Goal: Task Accomplishment & Management: Manage account settings

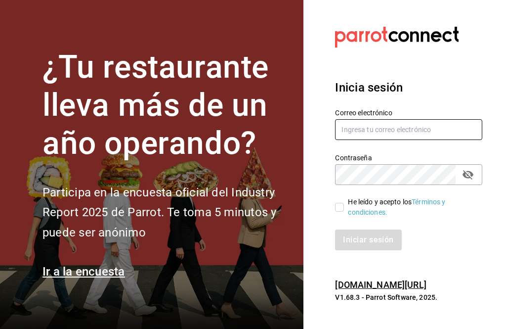
click at [359, 140] on input "text" at bounding box center [408, 129] width 147 height 21
click at [372, 140] on input "text" at bounding box center [408, 129] width 147 height 21
type input "[PERSON_NAME][EMAIL_ADDRESS][DOMAIN_NAME]"
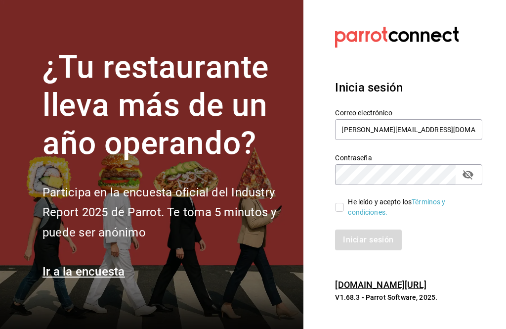
click at [338, 212] on input "He leído y acepto los Términos y condiciones." at bounding box center [339, 207] width 9 height 9
checkbox input "true"
click at [367, 250] on button "Iniciar sesión" at bounding box center [368, 239] width 67 height 21
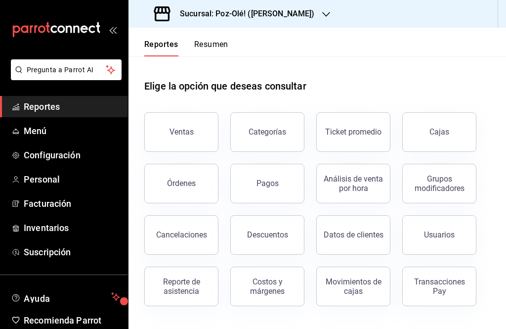
scroll to position [24, 0]
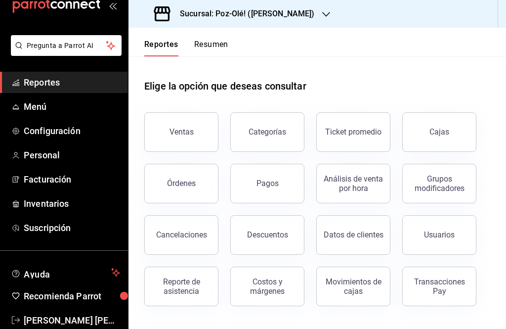
click at [37, 205] on span "Inventarios" at bounding box center [72, 203] width 96 height 13
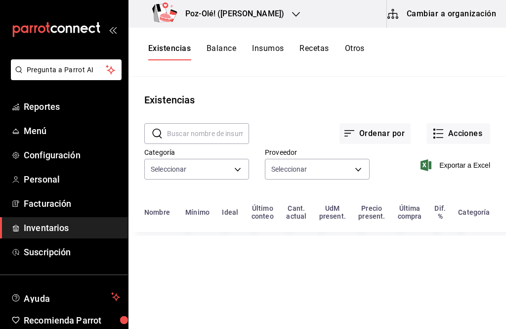
type input "d676893f-1eff-4afc-89d5-be7931405371,64c67766-f765-4080-8c3b-6b73adc83a6f,5c504…"
type input "48d44c5a-e461-48d4-aff9-0664819c2ea3,a25d6bbc-ab57-4387-85d6-398f9db57e81,dec80…"
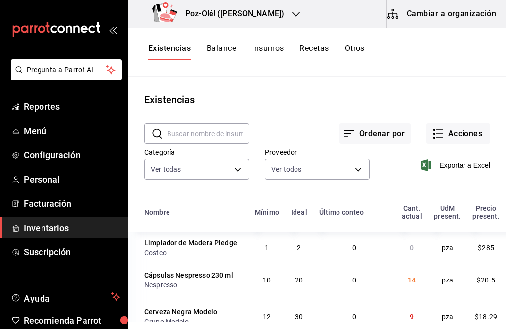
click at [448, 132] on button "Acciones" at bounding box center [459, 133] width 64 height 21
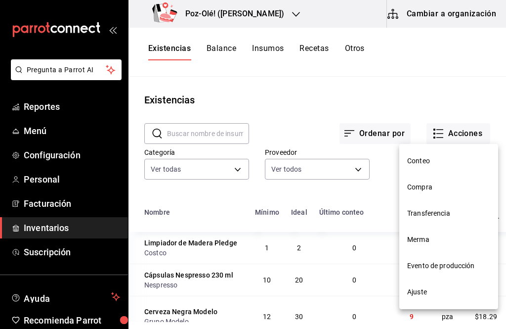
click at [429, 293] on span "Ajuste" at bounding box center [448, 292] width 83 height 10
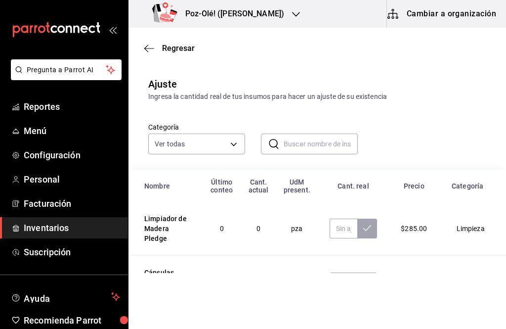
click at [456, 283] on td "Bebidas" at bounding box center [472, 283] width 67 height 54
click at [218, 134] on body "Pregunta a Parrot AI Reportes Menú Configuración Personal Facturación Inventari…" at bounding box center [253, 136] width 506 height 273
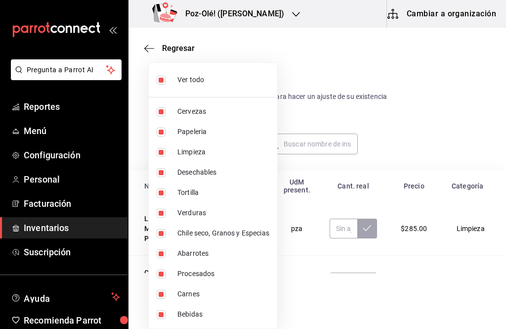
click at [410, 76] on div at bounding box center [253, 164] width 506 height 329
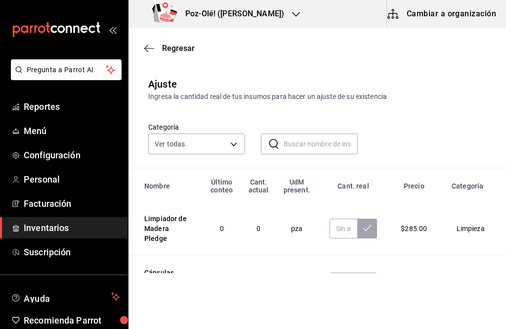
click at [149, 40] on div "Regresar" at bounding box center [318, 48] width 378 height 25
click at [223, 143] on body "Pregunta a Parrot AI Reportes Menú Configuración Personal Facturación Inventari…" at bounding box center [253, 136] width 506 height 273
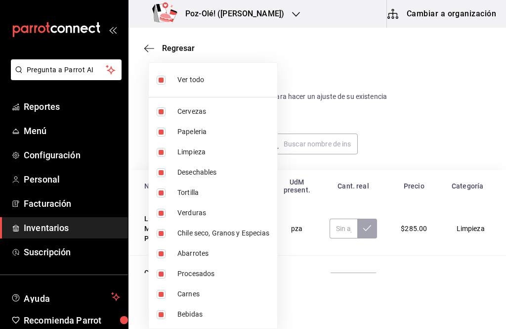
click at [338, 155] on div at bounding box center [253, 164] width 506 height 329
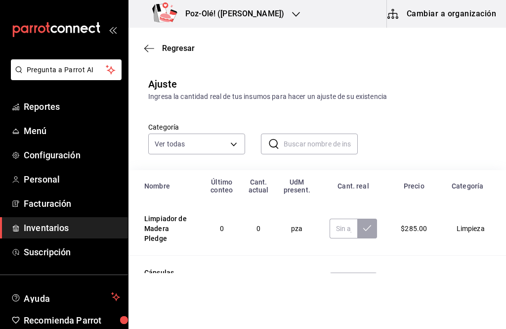
click at [323, 149] on input "text" at bounding box center [321, 144] width 74 height 20
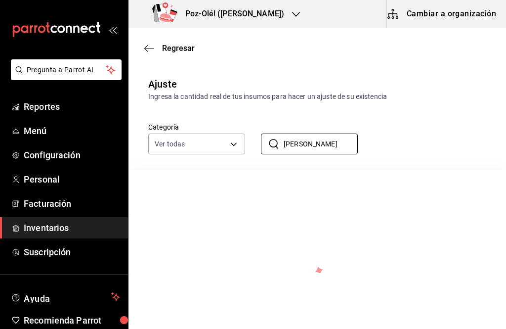
click at [320, 148] on input "[PERSON_NAME]" at bounding box center [321, 144] width 74 height 20
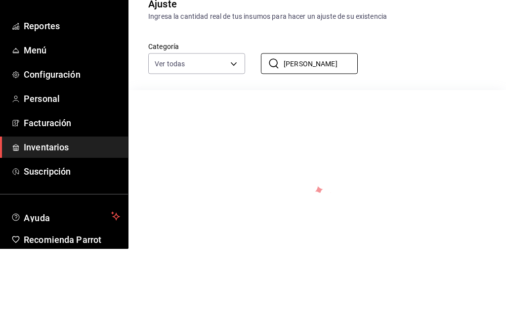
click at [331, 170] on div "No se han encontrado resultados. Parece que no podemos encontrar ningún resulta…" at bounding box center [318, 277] width 378 height 215
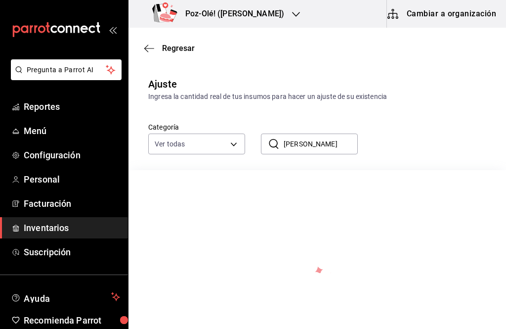
click at [339, 138] on input "[PERSON_NAME]" at bounding box center [321, 144] width 74 height 20
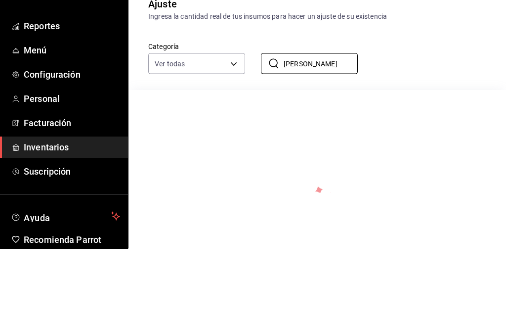
click at [329, 134] on input "[PERSON_NAME]" at bounding box center [321, 144] width 74 height 20
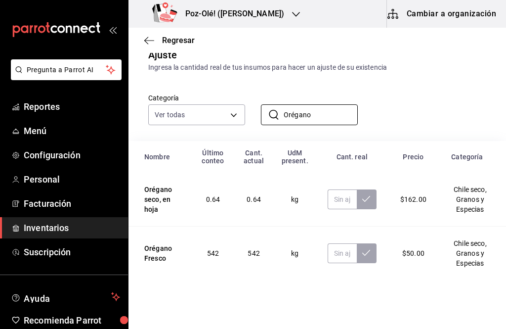
scroll to position [28, 0]
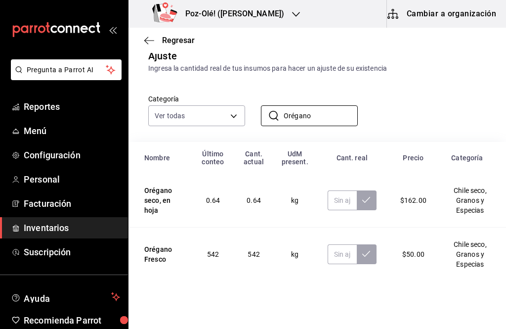
type input "Orégano"
click at [364, 264] on button at bounding box center [367, 254] width 20 height 20
click at [340, 262] on input "text" at bounding box center [342, 254] width 29 height 20
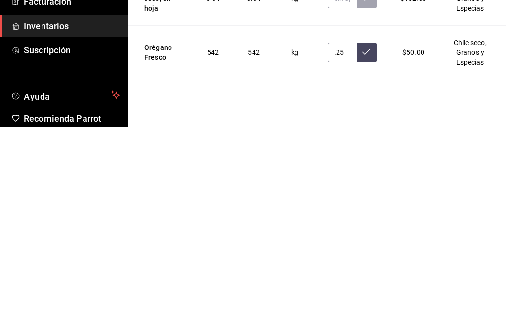
click at [370, 250] on icon at bounding box center [366, 254] width 8 height 8
type input "0.25"
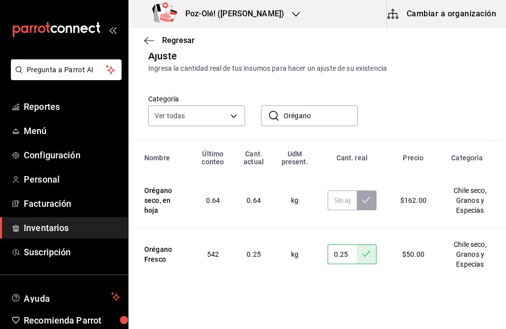
click at [333, 113] on input "Orégano" at bounding box center [321, 116] width 74 height 20
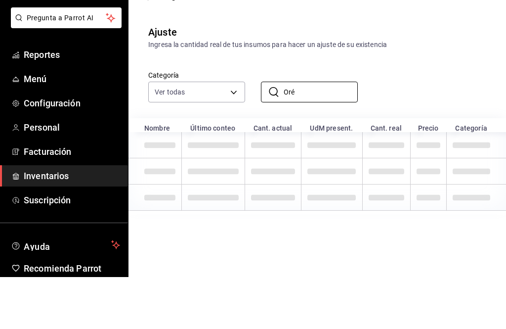
scroll to position [0, 0]
type input "O"
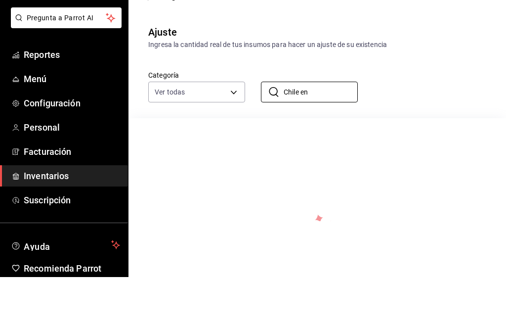
scroll to position [17, 0]
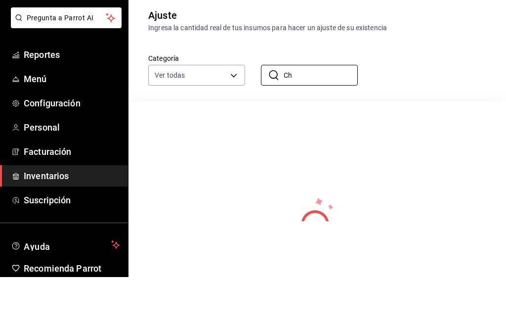
type input "C"
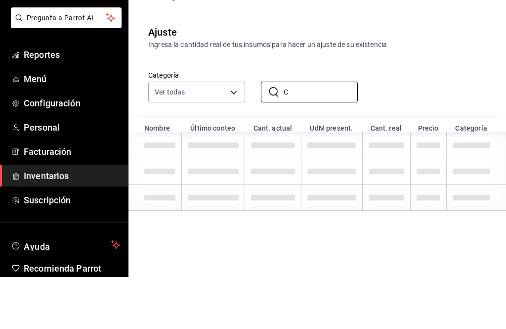
scroll to position [0, 0]
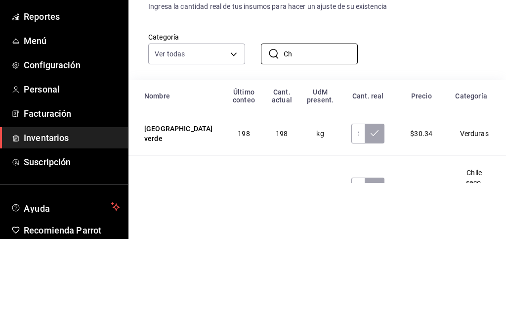
type input "C"
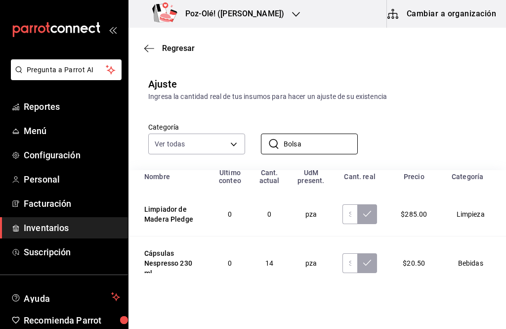
scroll to position [12, 0]
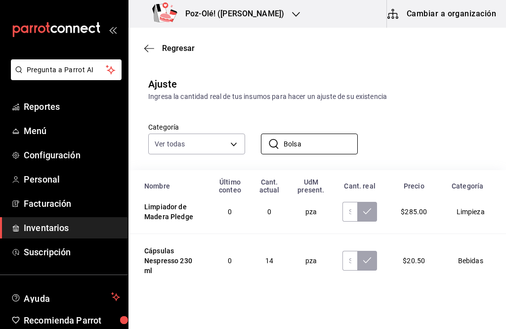
click at [329, 149] on input "Bolsa" at bounding box center [321, 144] width 74 height 20
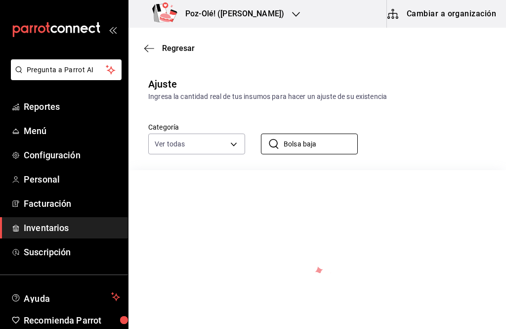
click at [322, 154] on input "Bolsa baja" at bounding box center [321, 144] width 74 height 20
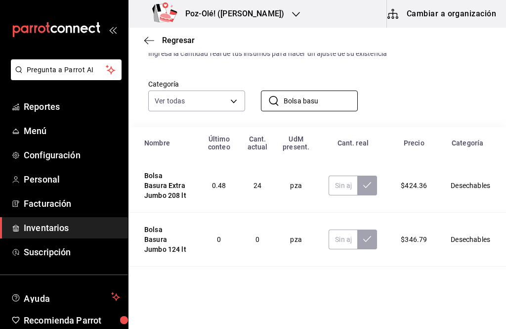
scroll to position [43, 0]
type input "Bolsa basu"
click at [339, 187] on input "text" at bounding box center [343, 186] width 29 height 20
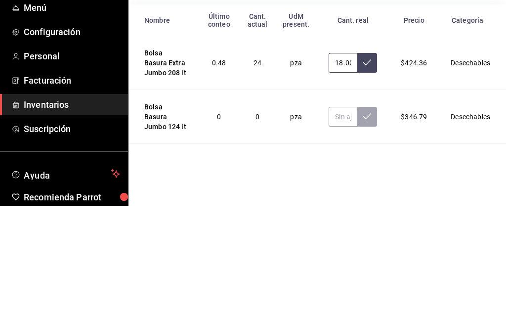
type input "18.00"
click at [370, 176] on button at bounding box center [367, 186] width 20 height 20
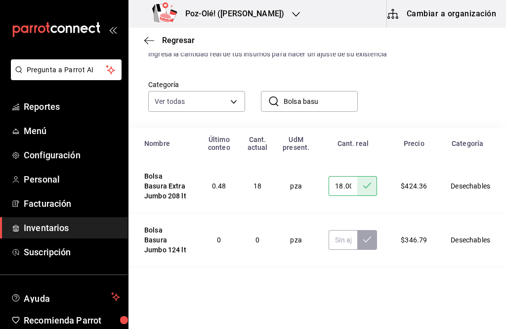
click at [329, 102] on input "Bolsa basu" at bounding box center [321, 101] width 74 height 20
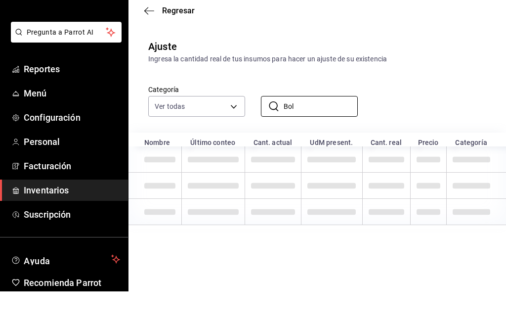
scroll to position [0, 0]
type input "B"
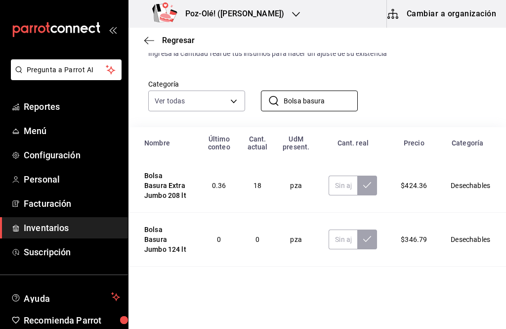
scroll to position [43, 0]
type input "Bolsa basura"
click at [330, 279] on input "text" at bounding box center [343, 289] width 29 height 20
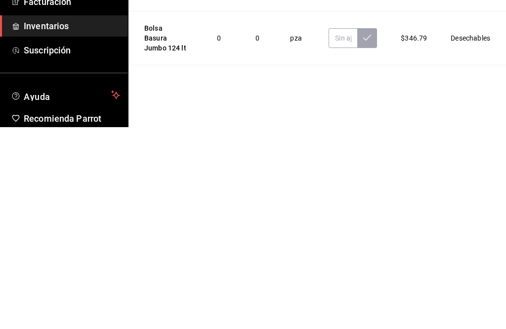
click at [369, 284] on icon at bounding box center [367, 288] width 8 height 8
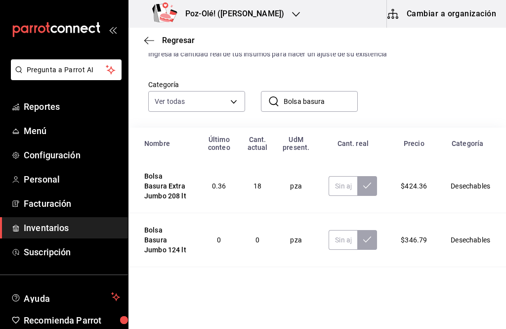
click at [340, 280] on input "7.00" at bounding box center [343, 289] width 29 height 20
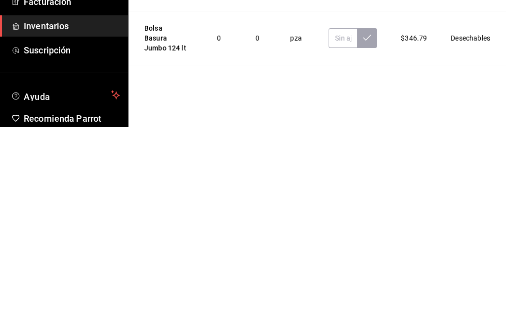
type input "7.00"
type input "8.00"
click at [370, 284] on icon at bounding box center [367, 288] width 8 height 8
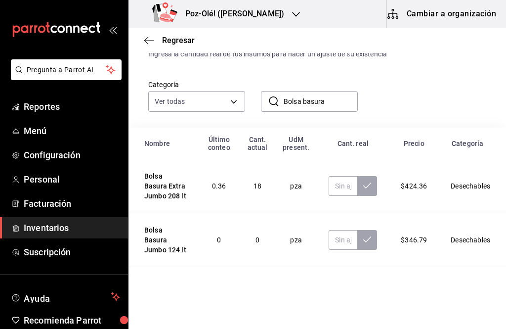
click at [338, 96] on input "Bolsa basura" at bounding box center [321, 101] width 74 height 20
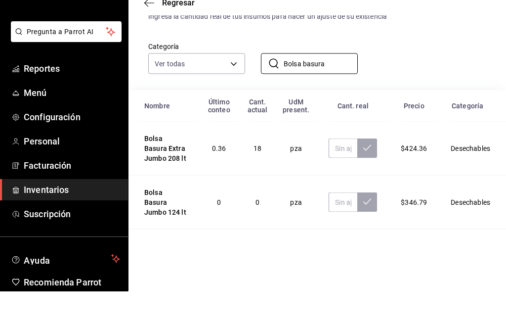
click at [329, 91] on input "Bolsa basura" at bounding box center [321, 101] width 74 height 20
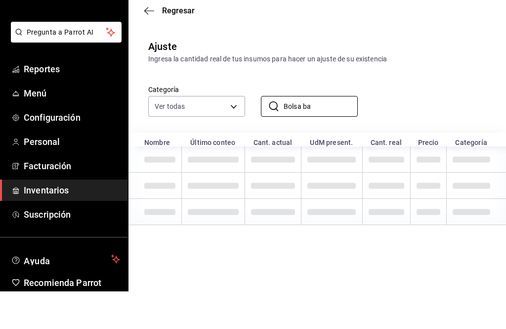
scroll to position [0, 0]
type input "B"
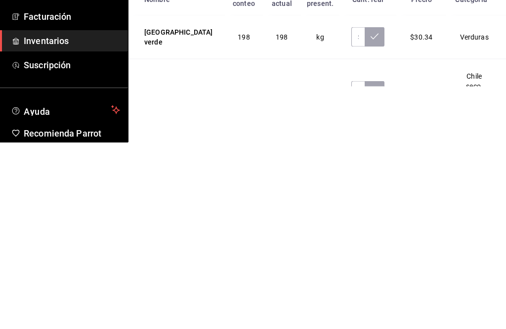
type input "[GEOGRAPHIC_DATA]"
click at [355, 267] on input "text" at bounding box center [357, 277] width 13 height 20
click at [376, 273] on icon at bounding box center [375, 277] width 8 height 8
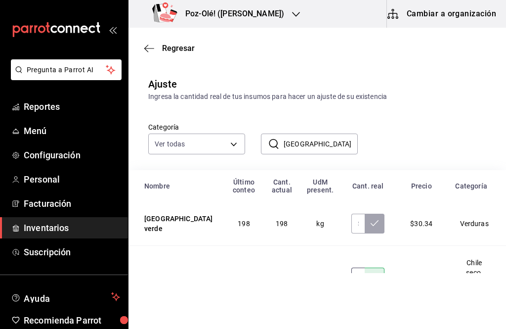
click at [351, 274] on input "0.66" at bounding box center [357, 277] width 13 height 20
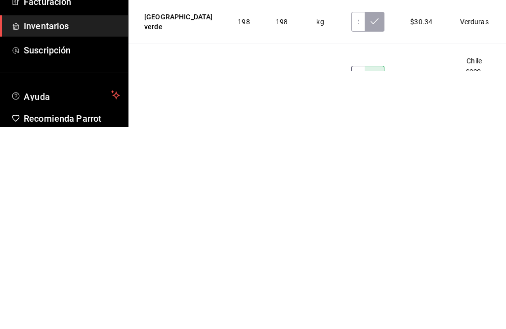
click at [354, 267] on input "0.66" at bounding box center [357, 277] width 13 height 20
click at [381, 267] on button at bounding box center [375, 277] width 20 height 20
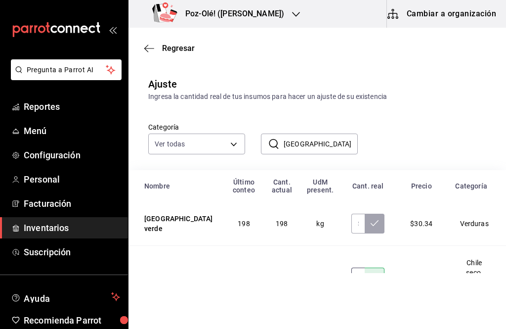
click at [351, 280] on input "0.62" at bounding box center [357, 277] width 13 height 20
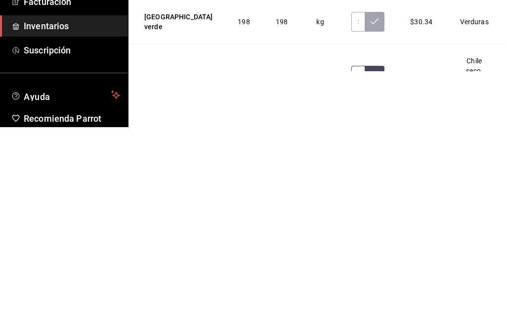
type input "0.63"
click at [379, 273] on icon at bounding box center [375, 277] width 8 height 8
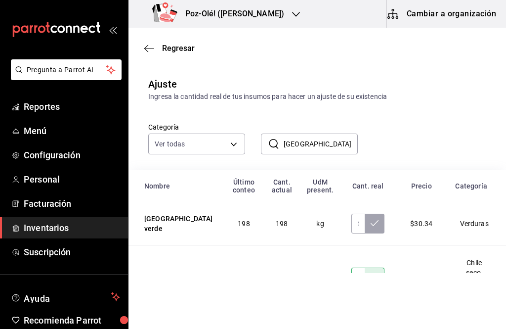
click at [324, 149] on input "[GEOGRAPHIC_DATA]" at bounding box center [321, 144] width 74 height 20
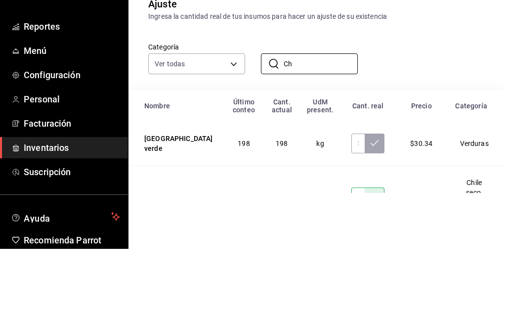
type input "C"
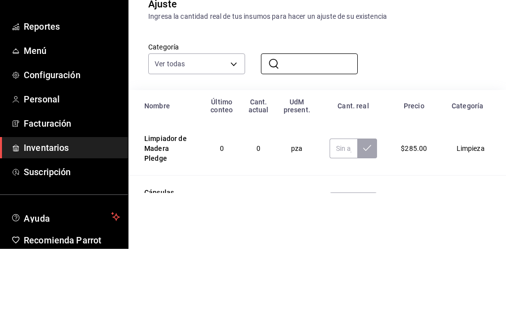
type input "O"
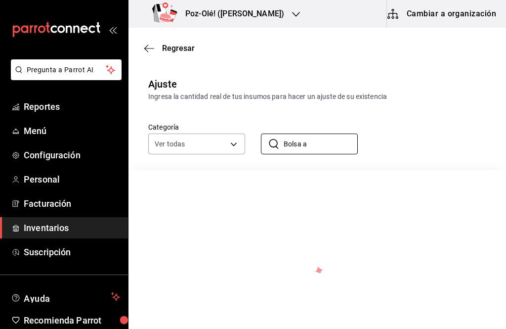
click at [328, 147] on input "Bolsa a" at bounding box center [321, 144] width 74 height 20
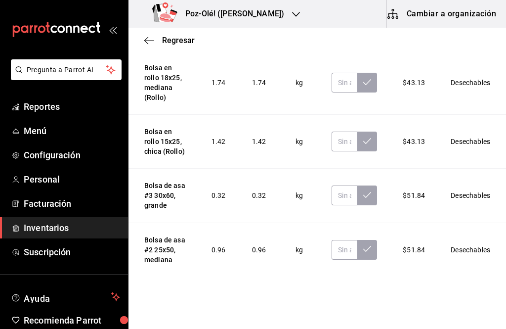
scroll to position [422, 0]
type input "Bolsa"
click at [343, 240] on input "text" at bounding box center [345, 250] width 26 height 20
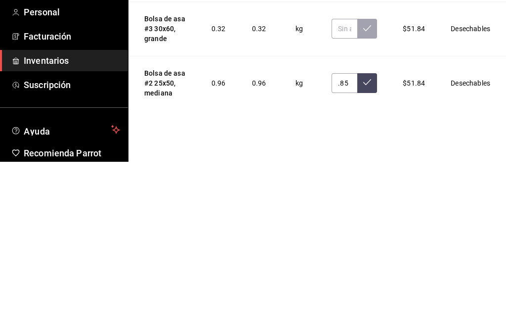
click at [366, 245] on icon at bounding box center [367, 249] width 8 height 8
type input "0.85"
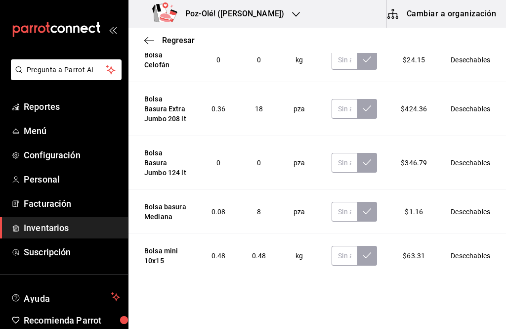
scroll to position [0, 0]
click at [152, 44] on icon "button" at bounding box center [149, 40] width 10 height 9
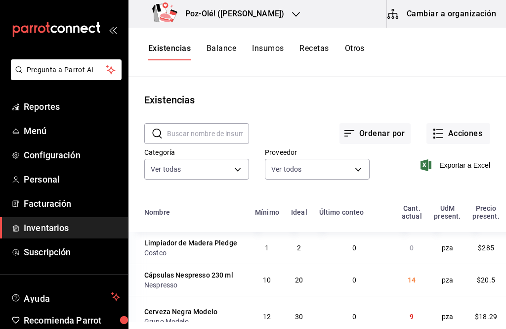
click at [176, 127] on input "text" at bounding box center [208, 134] width 82 height 20
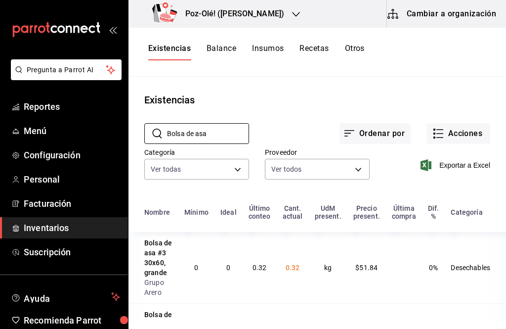
type input "Bolsa de asa"
click at [471, 123] on button "Acciones" at bounding box center [459, 133] width 64 height 21
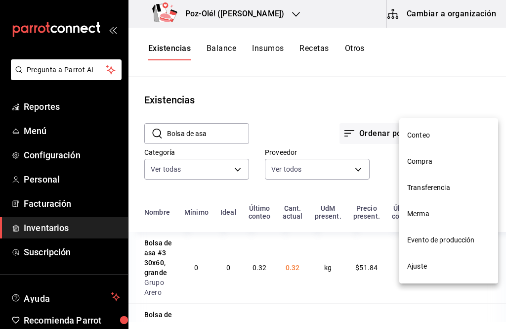
click at [445, 272] on li "Ajuste" at bounding box center [448, 266] width 99 height 26
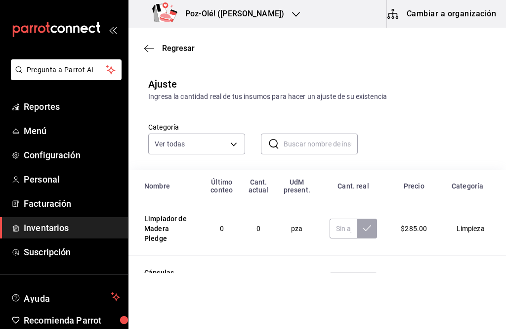
click at [332, 154] on input "text" at bounding box center [321, 144] width 74 height 20
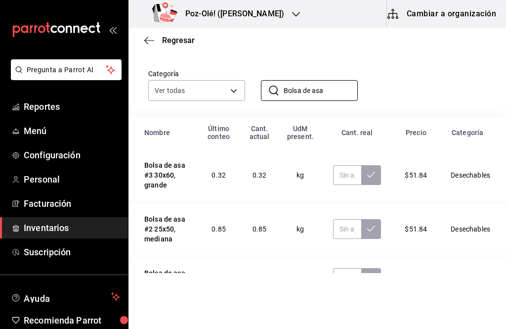
scroll to position [52, 0]
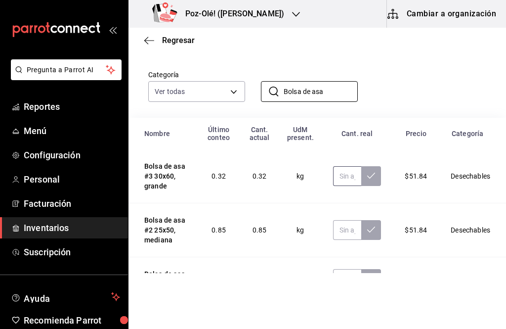
click at [353, 178] on input "text" at bounding box center [347, 176] width 28 height 20
click at [331, 100] on input "Bolsa de asa" at bounding box center [321, 92] width 74 height 20
click at [344, 276] on input "text" at bounding box center [347, 279] width 28 height 20
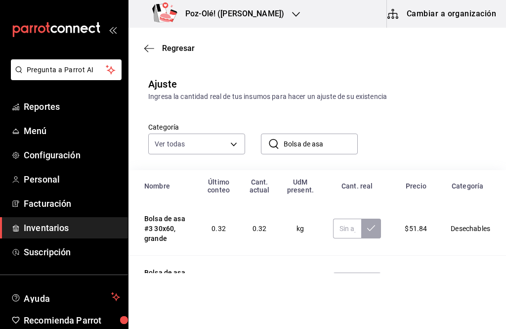
scroll to position [0, 0]
click at [331, 139] on input "Bolsa de asa" at bounding box center [321, 144] width 74 height 20
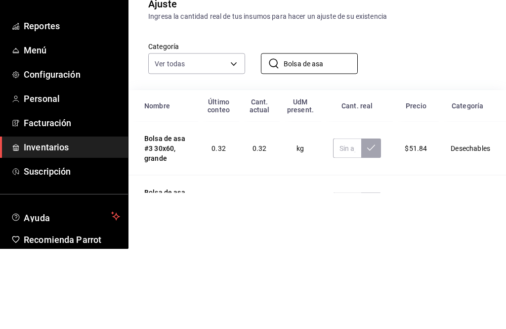
click at [340, 134] on input "Bolsa de asa" at bounding box center [321, 144] width 74 height 20
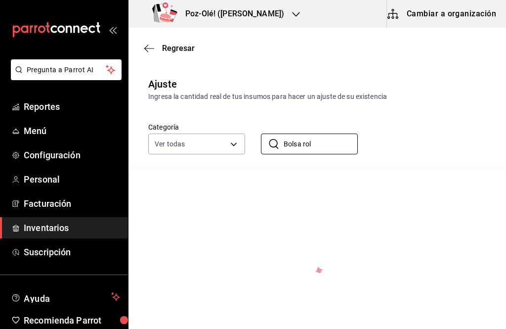
click at [325, 153] on input "Bolsa rol" at bounding box center [321, 144] width 74 height 20
click at [332, 153] on input "Bolsa en ro" at bounding box center [321, 144] width 74 height 20
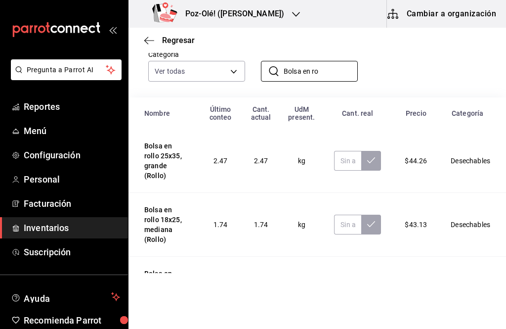
scroll to position [72, 0]
type input "Bolsa en ro"
click at [352, 154] on input "text" at bounding box center [347, 161] width 27 height 20
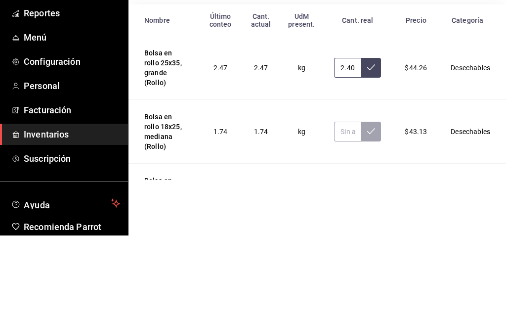
type input "2.43"
click at [374, 157] on icon at bounding box center [371, 161] width 8 height 8
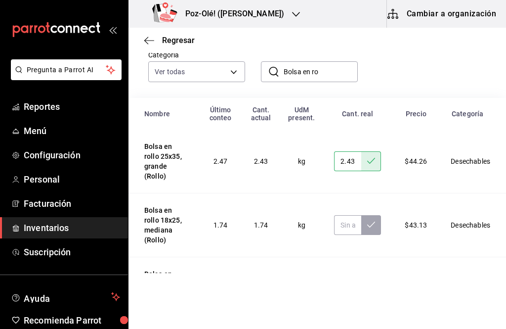
click at [330, 55] on div "​ Bolsa en ro ​" at bounding box center [301, 63] width 113 height 37
click at [336, 72] on input "Bolsa en ro" at bounding box center [321, 72] width 74 height 20
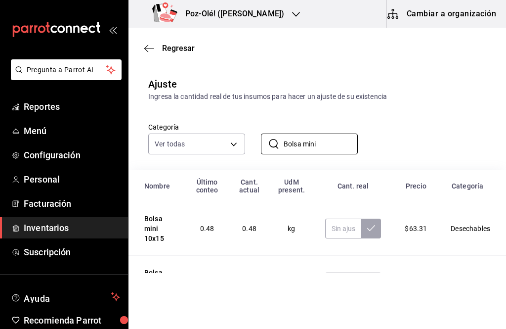
scroll to position [0, 0]
click at [330, 149] on input "Bolsa mini" at bounding box center [321, 144] width 74 height 20
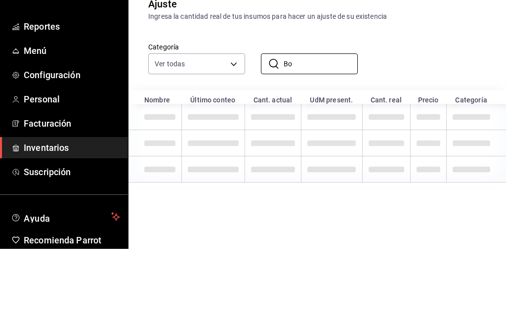
type input "B"
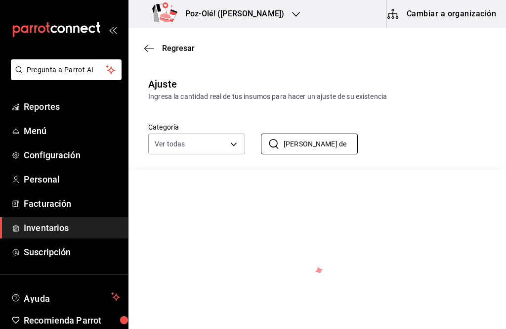
click at [330, 147] on input "[PERSON_NAME] de" at bounding box center [321, 144] width 74 height 20
click at [328, 137] on input "[PERSON_NAME] de" at bounding box center [321, 144] width 74 height 20
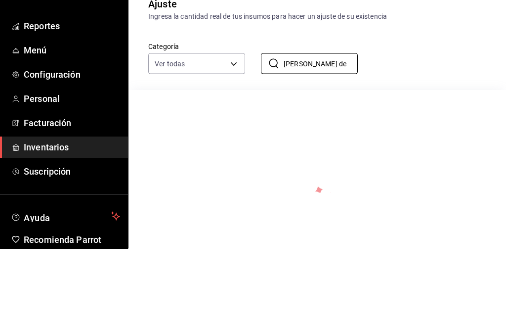
click at [328, 134] on input "[PERSON_NAME] de" at bounding box center [321, 144] width 74 height 20
click at [318, 134] on input "[PERSON_NAME] de" at bounding box center [321, 144] width 74 height 20
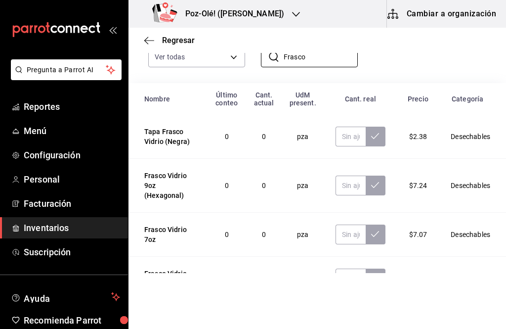
scroll to position [86, 0]
click at [319, 58] on input "Frasco" at bounding box center [321, 57] width 74 height 20
type input "F"
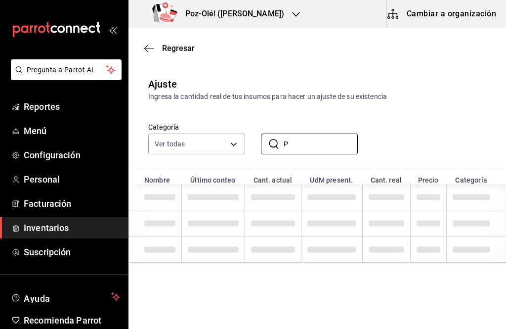
scroll to position [0, 0]
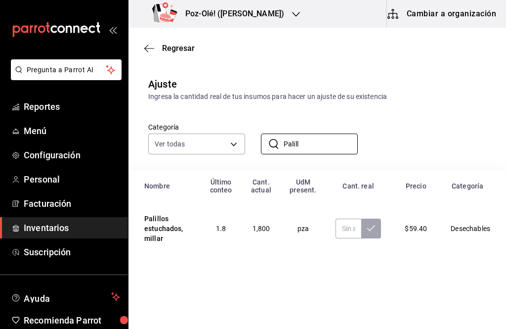
click at [325, 147] on input "Palill" at bounding box center [321, 144] width 74 height 20
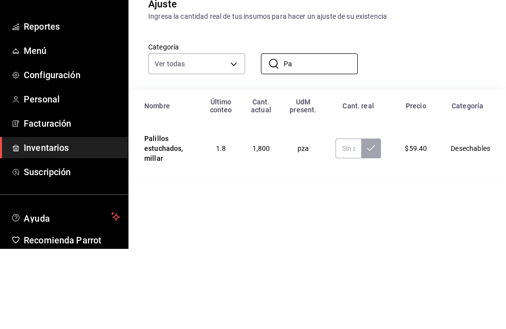
type input "P"
type input "S"
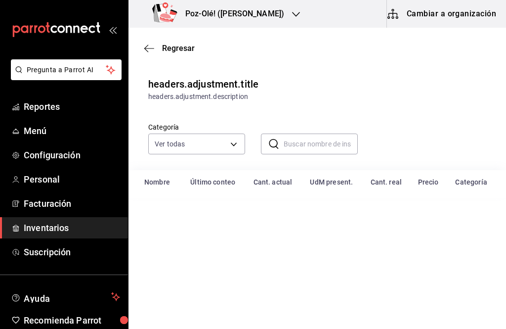
click at [335, 150] on input "text" at bounding box center [321, 144] width 74 height 20
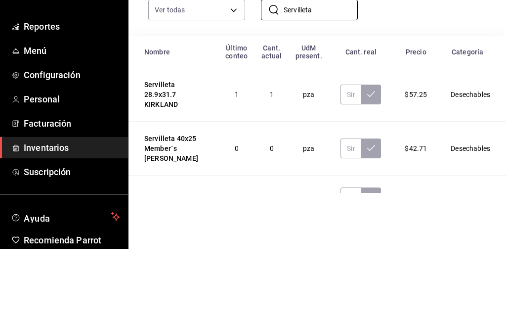
scroll to position [52, 0]
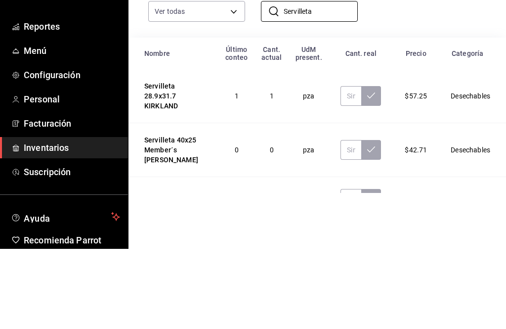
type input "Servilleta"
click at [343, 166] on input "text" at bounding box center [351, 176] width 21 height 20
type input "7.00"
click at [372, 172] on icon at bounding box center [371, 176] width 8 height 8
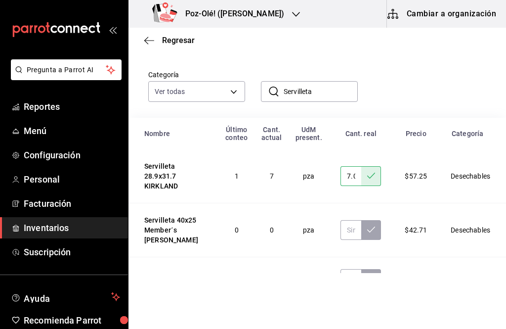
click at [332, 93] on input "Servilleta" at bounding box center [321, 92] width 74 height 20
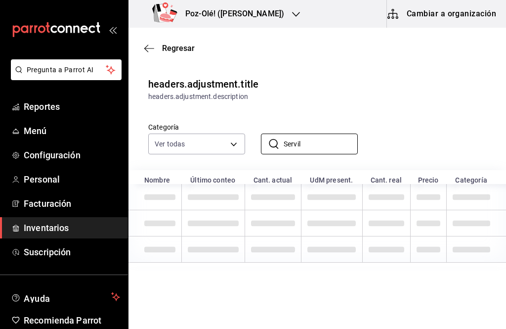
scroll to position [0, 0]
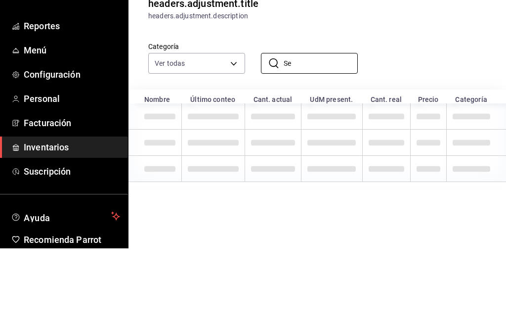
type input "S"
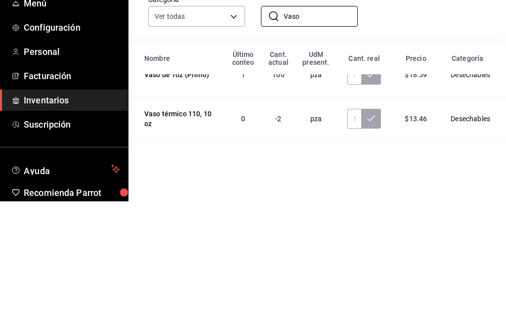
scroll to position [55, 0]
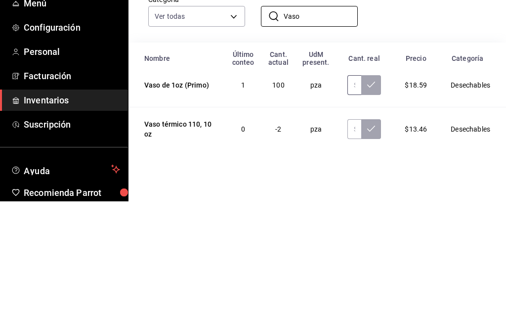
click at [347, 203] on input "text" at bounding box center [354, 213] width 14 height 20
click at [331, 134] on input "Vaso" at bounding box center [321, 144] width 74 height 20
type input "V"
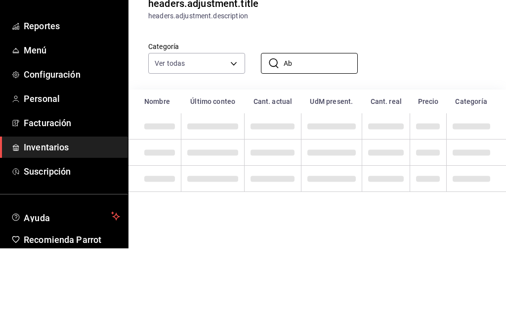
type input "A"
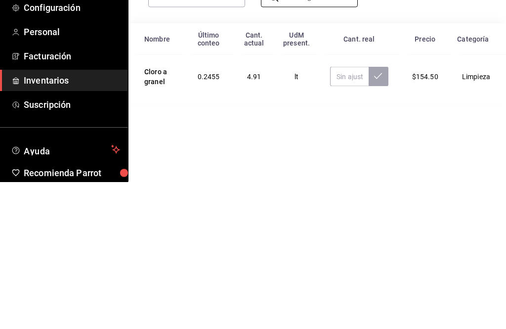
type input "Cloro a gr"
click at [330, 214] on input "text" at bounding box center [349, 224] width 39 height 20
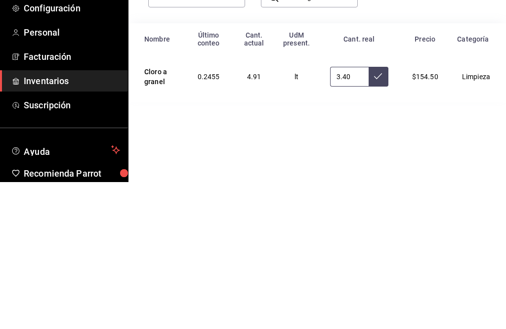
type input "3.42"
click at [382, 220] on icon at bounding box center [378, 223] width 8 height 6
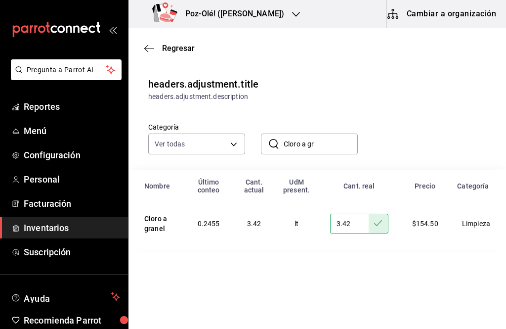
click at [330, 139] on input "Cloro a gr" at bounding box center [321, 144] width 74 height 20
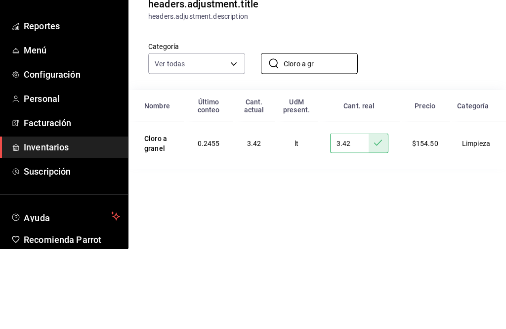
click at [327, 134] on input "Cloro a gr" at bounding box center [321, 144] width 74 height 20
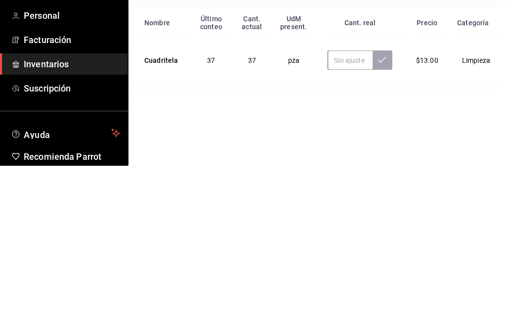
click at [353, 214] on input "text" at bounding box center [350, 224] width 44 height 20
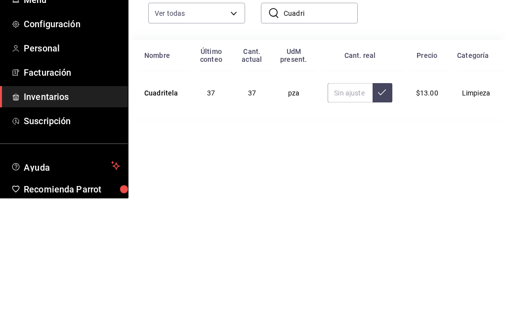
click at [332, 134] on input "Cuadri" at bounding box center [321, 144] width 74 height 20
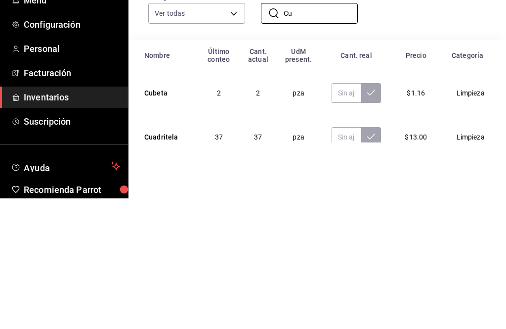
type input "C"
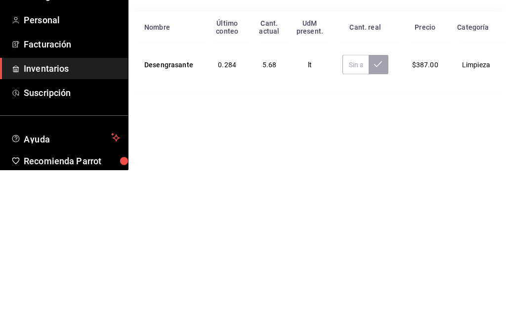
type input "desengras"
click at [350, 214] on input "text" at bounding box center [356, 224] width 26 height 20
type input "4.12"
click at [383, 214] on button at bounding box center [379, 224] width 20 height 20
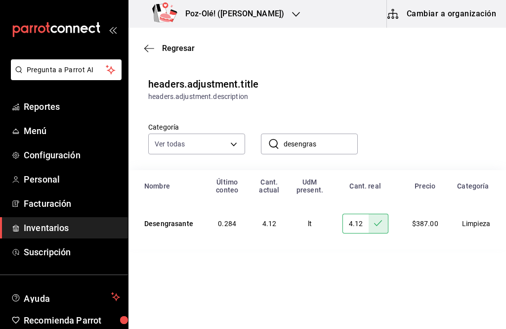
click at [326, 149] on input "desengras" at bounding box center [321, 144] width 74 height 20
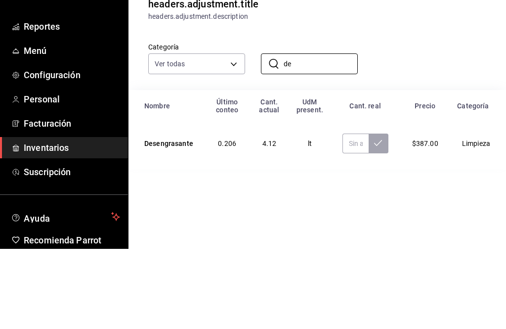
type input "d"
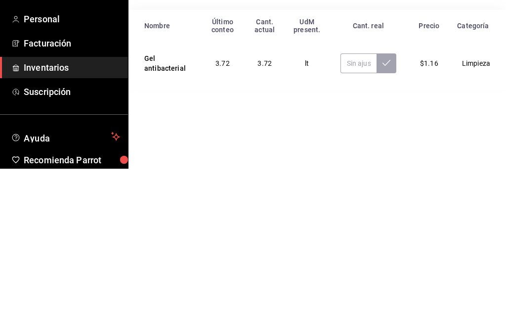
type input "Gel a"
click at [347, 214] on input "text" at bounding box center [359, 224] width 36 height 20
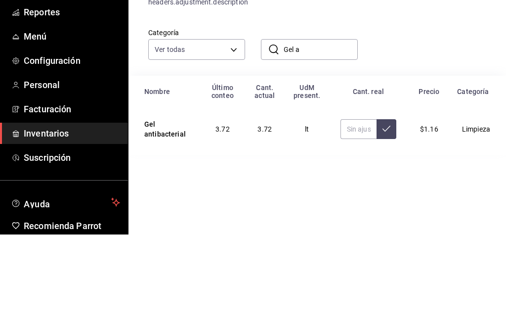
click at [328, 134] on input "Gel a" at bounding box center [321, 144] width 74 height 20
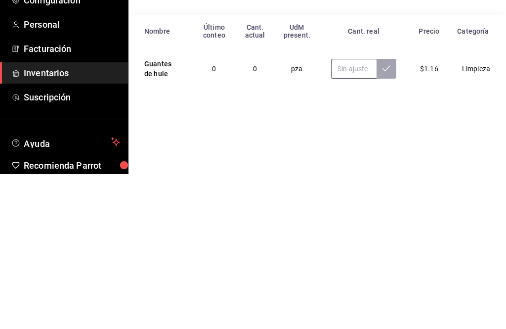
click at [365, 214] on input "text" at bounding box center [353, 224] width 45 height 20
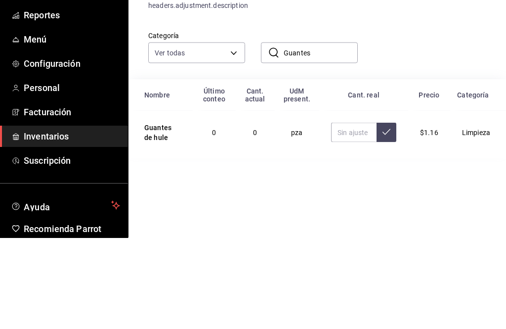
click at [324, 134] on input "Guantes" at bounding box center [321, 144] width 74 height 20
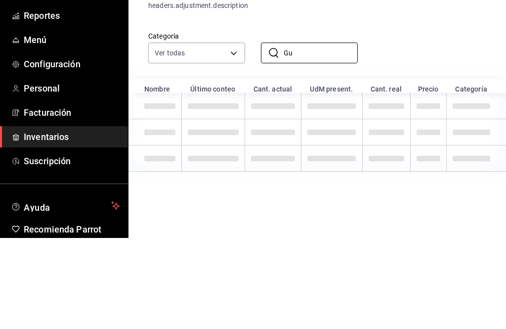
type input "G"
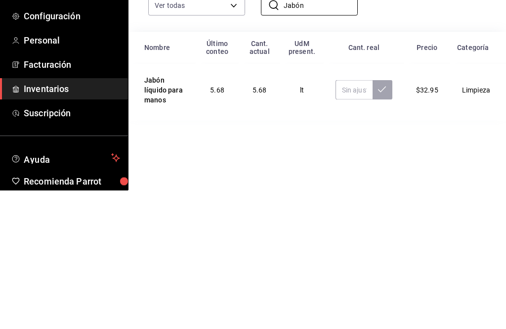
type input "Jabón"
click at [342, 218] on input "text" at bounding box center [354, 228] width 37 height 20
type input "2.48"
click at [379, 218] on button at bounding box center [383, 228] width 20 height 20
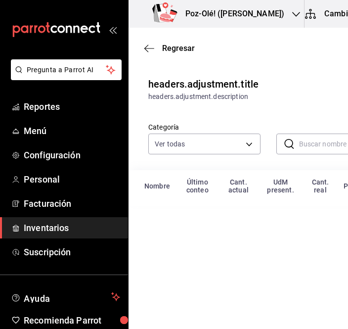
scroll to position [0, 45]
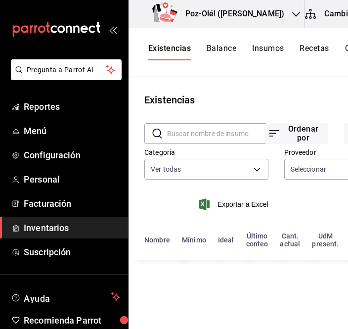
type input "48d44c5a-e461-48d4-aff9-0664819c2ea3,a25d6bbc-ab57-4387-85d6-398f9db57e81,dec80…"
click at [93, 223] on span "Inventarios" at bounding box center [72, 227] width 96 height 13
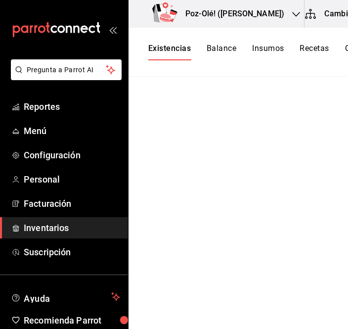
scroll to position [0, 45]
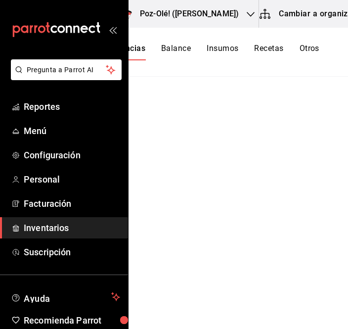
click at [115, 33] on icon "open_drawer_menu" at bounding box center [113, 30] width 8 height 8
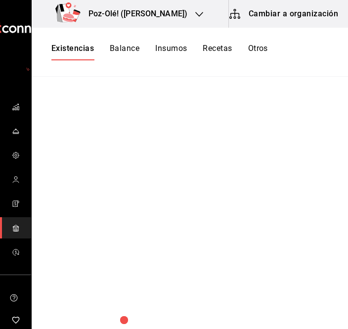
scroll to position [0, 0]
click at [123, 49] on button "Balance" at bounding box center [125, 51] width 30 height 17
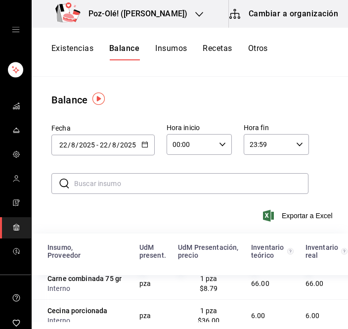
scroll to position [361, 0]
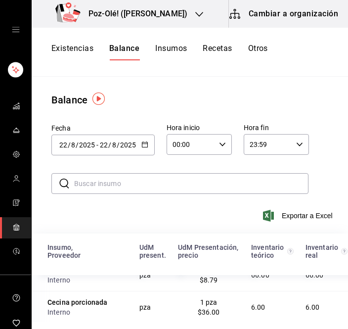
click at [233, 184] on input "text" at bounding box center [191, 183] width 234 height 20
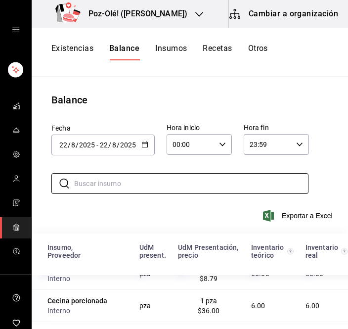
scroll to position [370, 0]
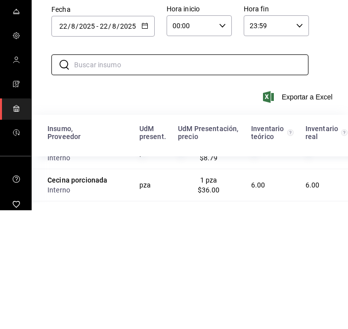
type input "P"
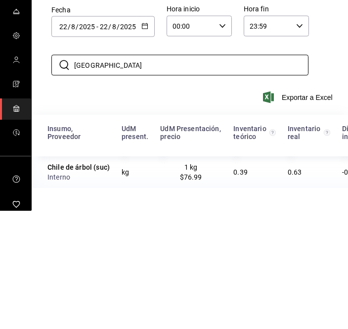
scroll to position [0, 0]
type input "C"
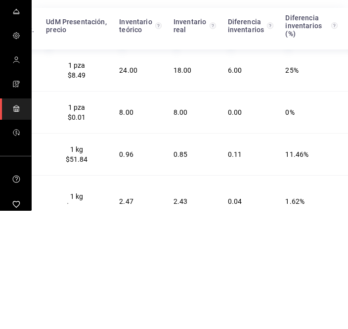
scroll to position [106, 0]
type input "Bolsa"
click at [173, 169] on td "18.00" at bounding box center [195, 190] width 54 height 42
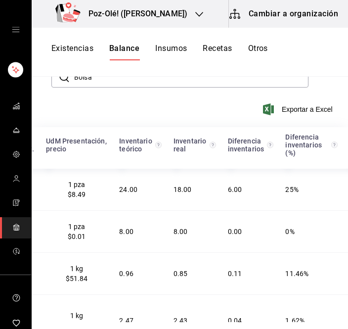
click at [178, 169] on td "18.00" at bounding box center [195, 190] width 54 height 42
click at [124, 169] on td "24.00" at bounding box center [140, 190] width 54 height 42
click at [125, 173] on td "24.00" at bounding box center [140, 190] width 54 height 42
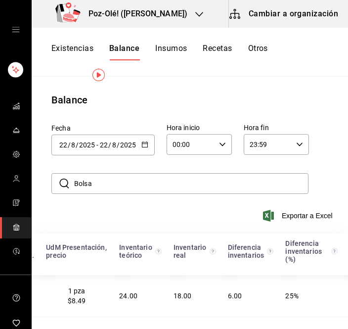
scroll to position [0, 0]
click at [78, 43] on button "Existencias" at bounding box center [72, 51] width 42 height 17
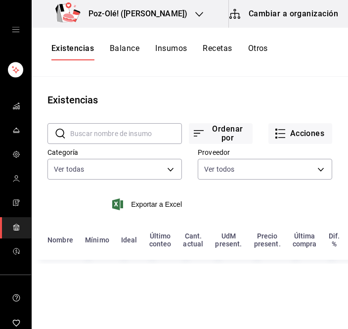
click at [308, 123] on button "Acciones" at bounding box center [300, 133] width 64 height 21
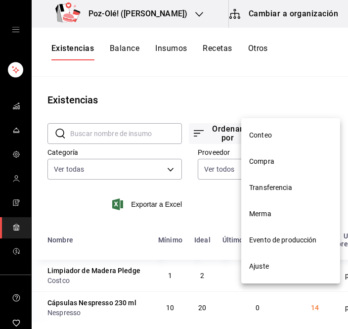
click at [293, 270] on span "Ajuste" at bounding box center [290, 266] width 83 height 10
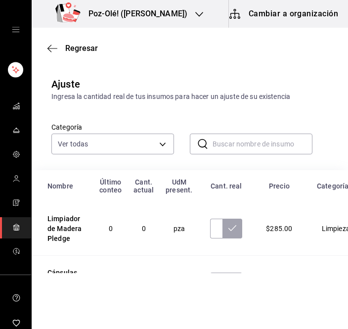
click at [256, 151] on input "text" at bounding box center [263, 144] width 100 height 20
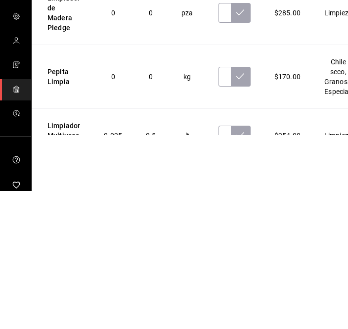
scroll to position [82, 0]
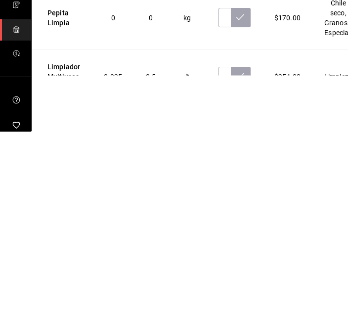
type input "Limpia"
click at [223, 264] on input "text" at bounding box center [224, 274] width 12 height 20
type input "2.74"
click at [234, 264] on button at bounding box center [241, 274] width 20 height 20
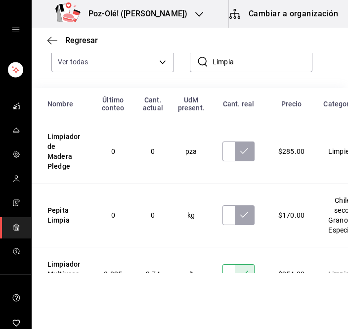
click at [252, 67] on input "Limpia" at bounding box center [263, 62] width 100 height 20
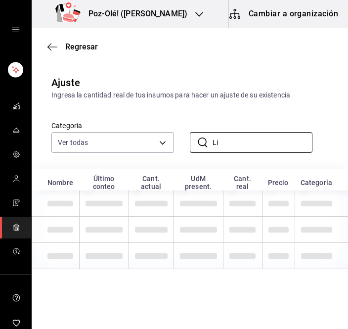
scroll to position [0, 0]
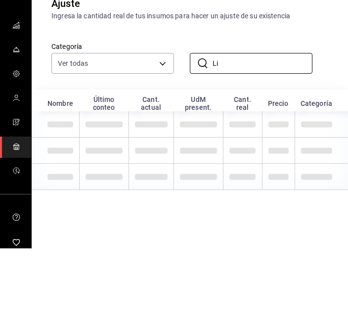
type input "L"
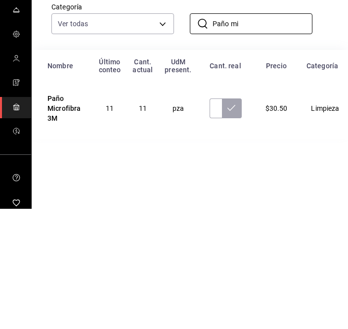
type input "Paño mi"
click at [210, 218] on input "text" at bounding box center [216, 228] width 12 height 20
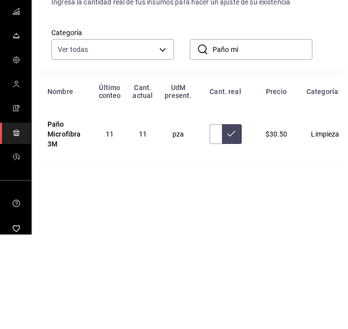
click at [265, 134] on input "Paño mi" at bounding box center [263, 144] width 100 height 20
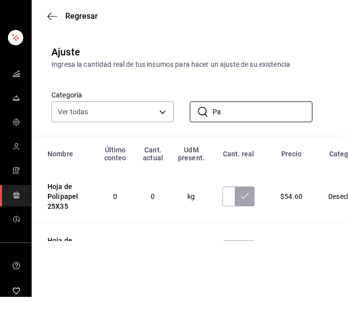
type input "P"
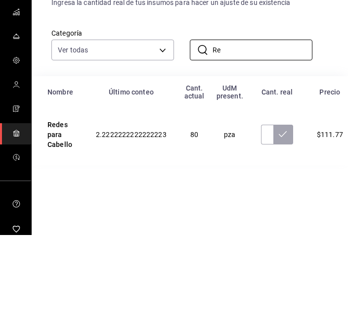
type input "R"
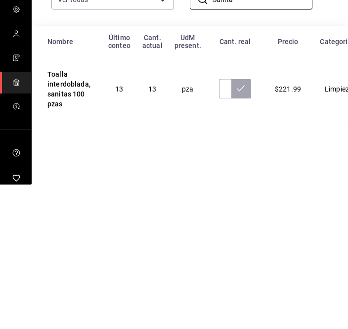
type input "Sanita"
click at [219, 223] on input "text" at bounding box center [225, 233] width 12 height 20
type input "10.00"
click at [245, 223] on button at bounding box center [241, 233] width 20 height 20
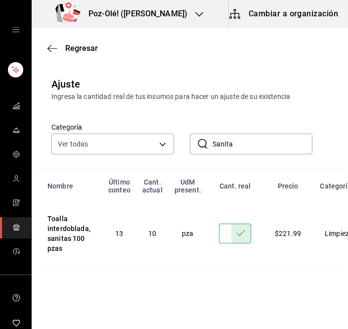
click at [272, 146] on input "Sanita" at bounding box center [263, 144] width 100 height 20
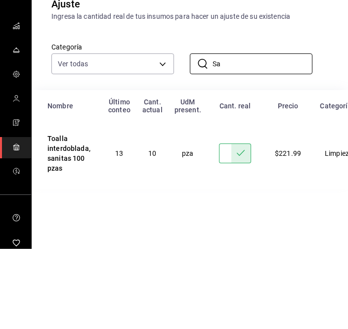
type input "S"
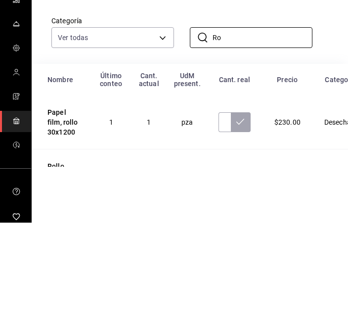
type input "R"
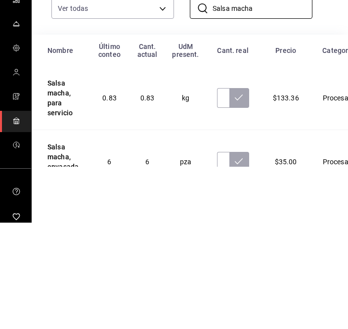
scroll to position [28, 0]
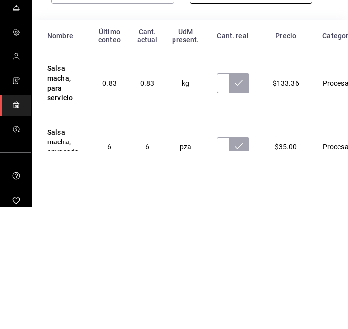
type input "Salsa macha"
click at [225, 195] on input "text" at bounding box center [223, 205] width 12 height 20
type input "1.29"
click at [233, 195] on button at bounding box center [239, 205] width 20 height 20
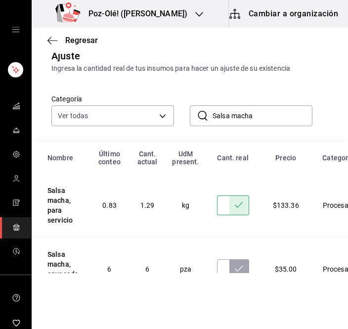
click at [262, 118] on input "Salsa macha" at bounding box center [263, 116] width 100 height 20
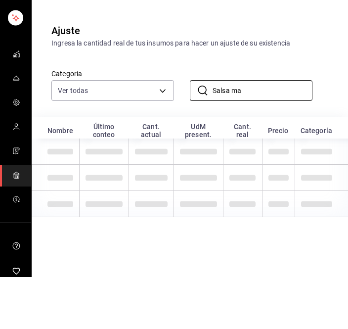
scroll to position [0, 0]
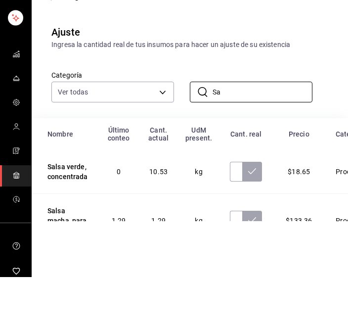
type input "S"
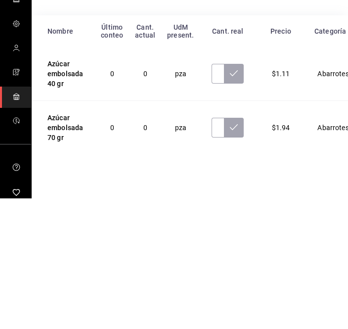
scroll to position [36, 0]
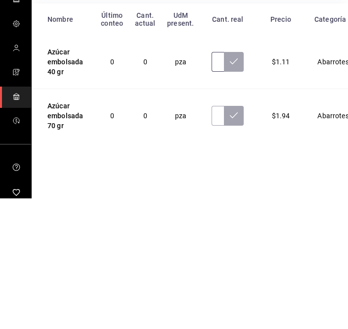
click at [218, 182] on input "text" at bounding box center [218, 192] width 12 height 20
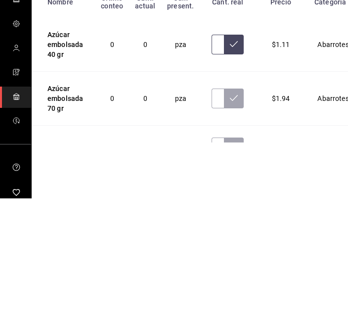
scroll to position [52, 0]
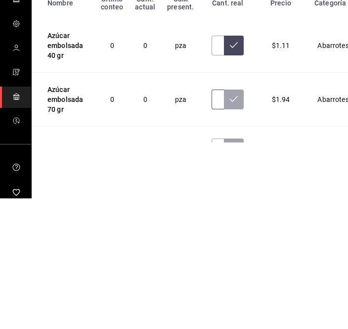
click at [218, 220] on input "text" at bounding box center [218, 230] width 12 height 20
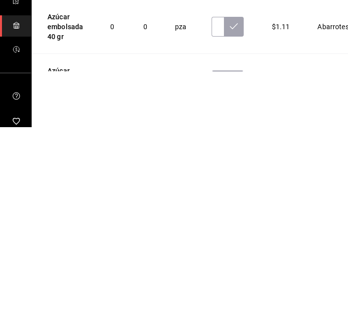
scroll to position [0, 0]
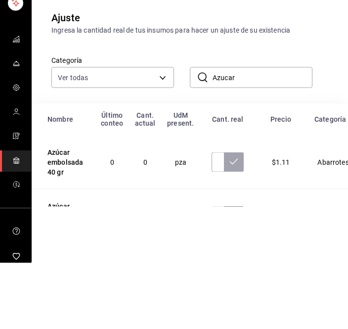
click at [266, 134] on input "Azucar" at bounding box center [263, 144] width 100 height 20
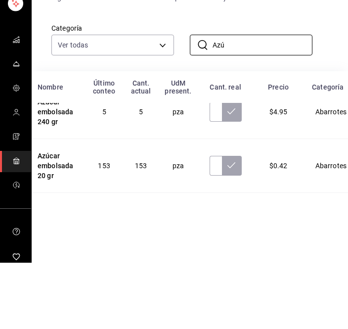
scroll to position [16, 10]
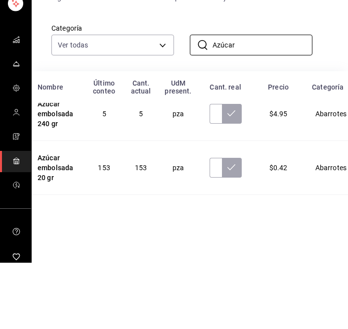
type input "Azúcar"
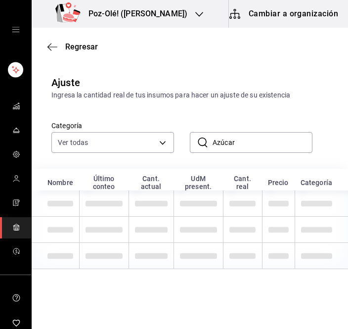
scroll to position [0, 0]
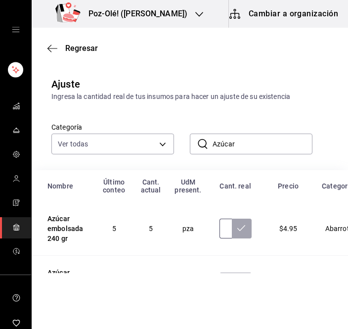
click at [221, 233] on input "text" at bounding box center [225, 228] width 12 height 20
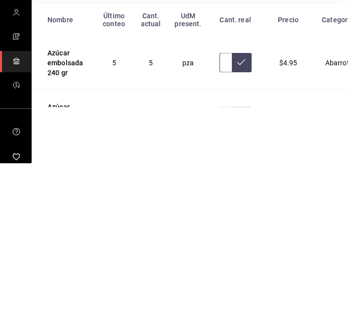
type input "7.00"
click at [241, 224] on icon at bounding box center [241, 228] width 8 height 8
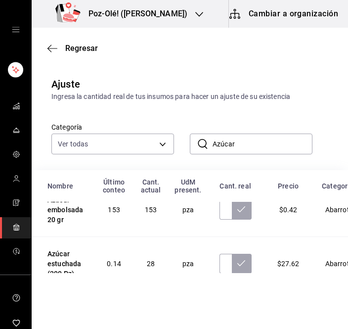
scroll to position [73, 0]
click at [225, 215] on input "text" at bounding box center [225, 210] width 12 height 20
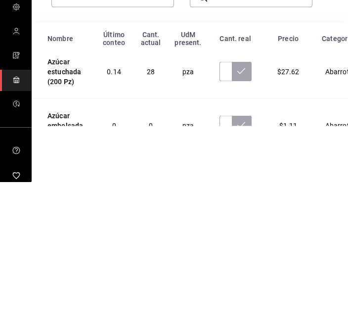
scroll to position [110, 15]
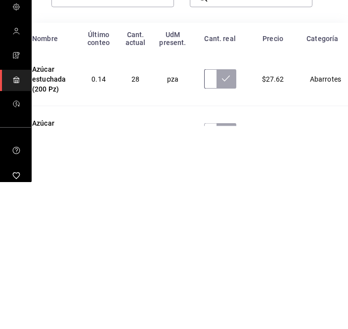
click at [204, 216] on input "text" at bounding box center [210, 226] width 12 height 20
type input "18.00"
click at [229, 216] on button at bounding box center [226, 226] width 20 height 20
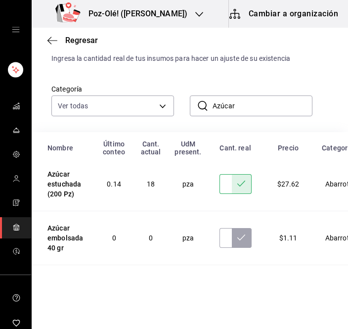
scroll to position [39, 0]
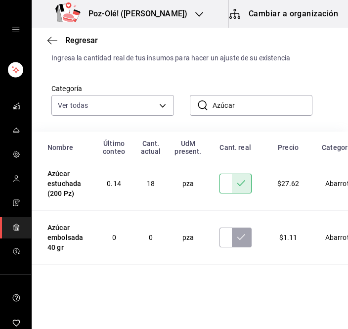
click at [279, 103] on input "Azúcar" at bounding box center [263, 105] width 100 height 20
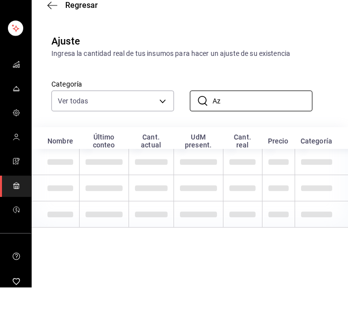
scroll to position [0, 0]
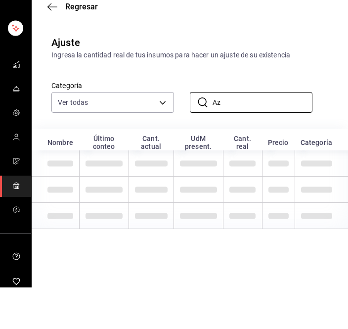
type input "A"
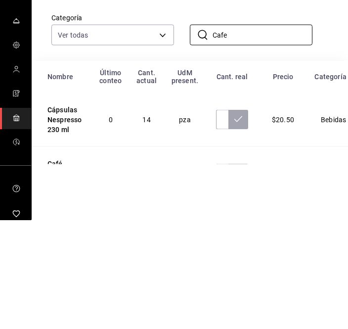
scroll to position [0, 0]
type input "Café"
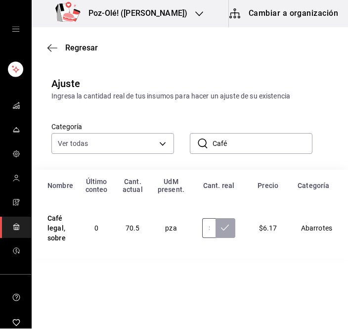
click at [202, 230] on input "text" at bounding box center [208, 228] width 13 height 20
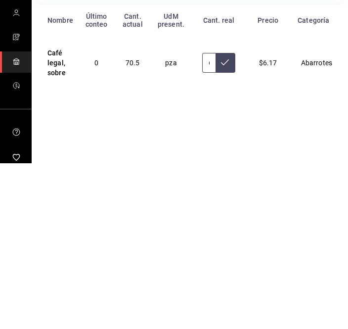
type input "65.00"
click at [219, 218] on button at bounding box center [225, 228] width 20 height 20
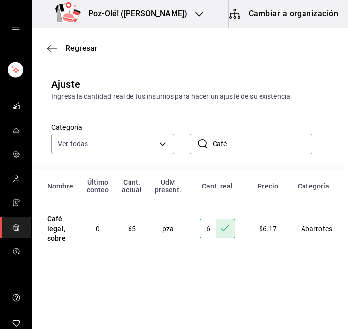
click at [287, 154] on input "Café" at bounding box center [263, 144] width 100 height 20
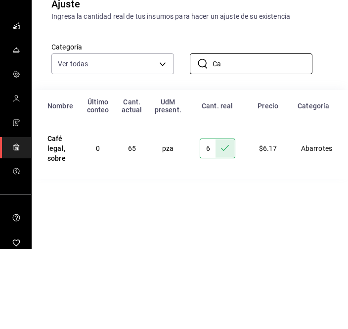
type input "C"
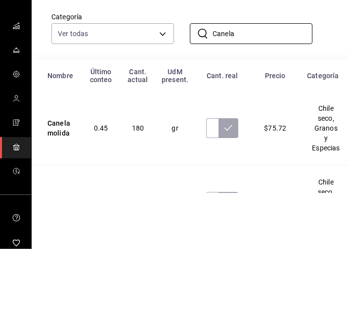
scroll to position [28, 0]
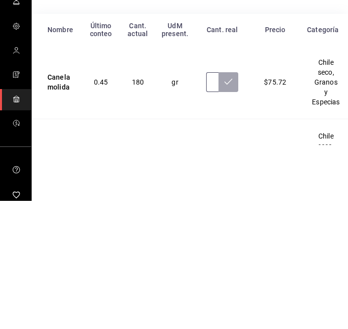
click at [210, 200] on input "text" at bounding box center [212, 210] width 12 height 20
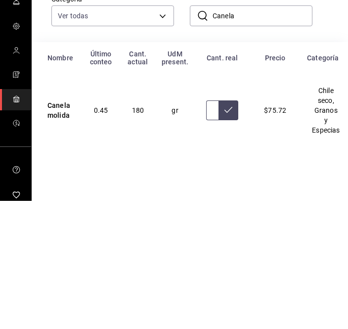
scroll to position [0, 0]
click at [295, 134] on input "Canela" at bounding box center [263, 144] width 100 height 20
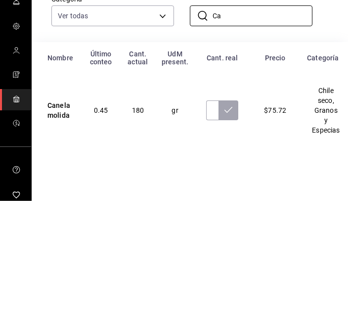
type input "C"
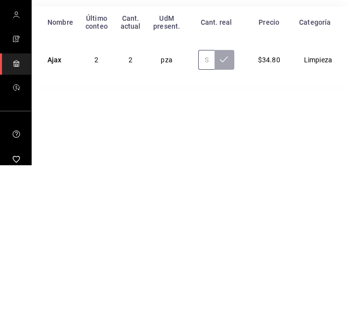
click at [208, 214] on input "text" at bounding box center [206, 224] width 16 height 20
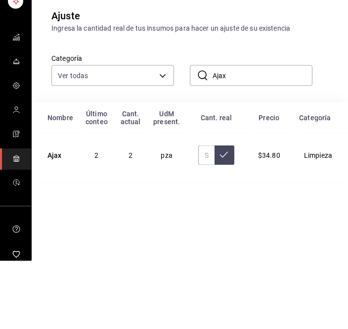
click at [257, 134] on input "Ajax" at bounding box center [263, 144] width 100 height 20
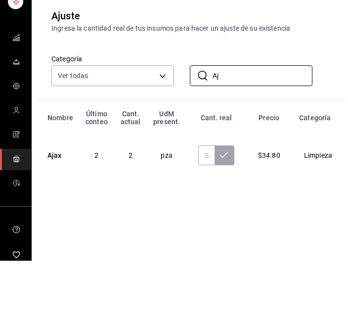
type input "A"
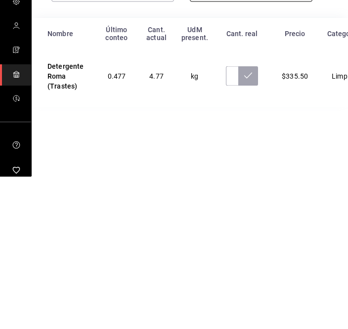
type input "Deterge"
click at [226, 218] on input "text" at bounding box center [232, 228] width 12 height 20
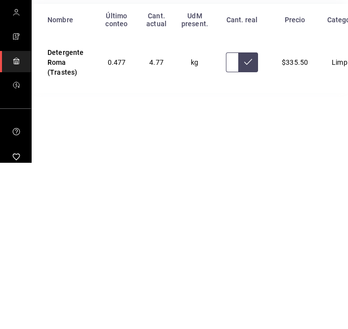
type input "3.75"
click at [244, 218] on button at bounding box center [248, 228] width 20 height 20
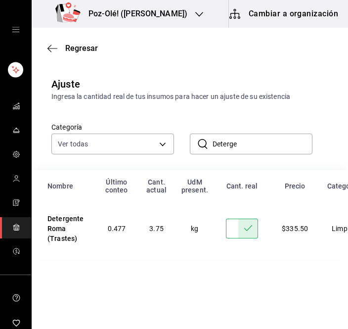
click at [268, 145] on input "Deterge" at bounding box center [263, 144] width 100 height 20
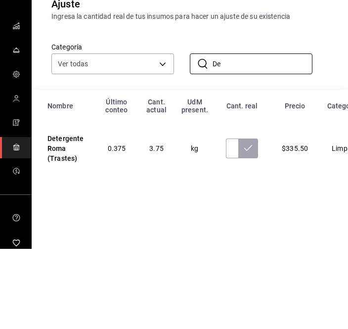
type input "D"
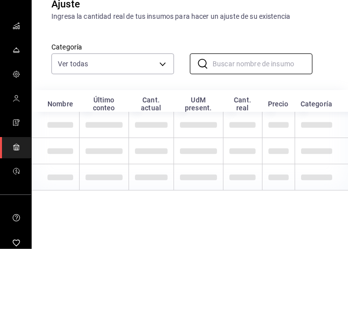
type input "A"
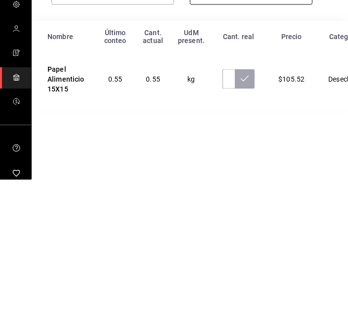
type input "Papel a"
click at [223, 218] on input "text" at bounding box center [228, 228] width 12 height 20
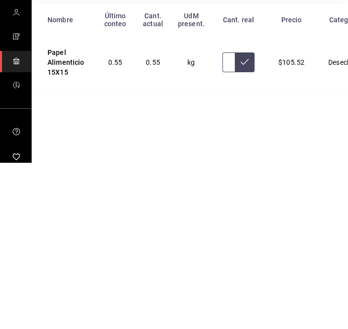
type input "1.20"
click at [242, 218] on button at bounding box center [245, 228] width 20 height 20
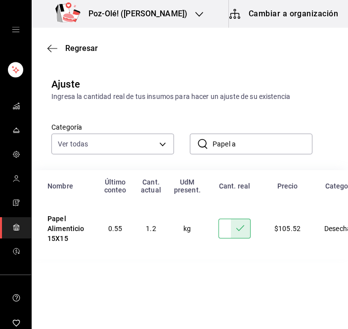
click at [273, 147] on input "Papel a" at bounding box center [263, 144] width 100 height 20
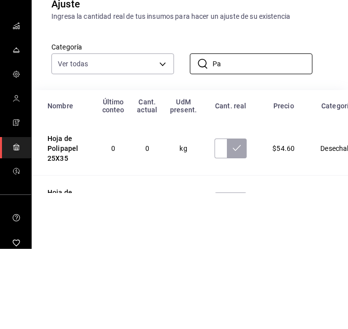
type input "P"
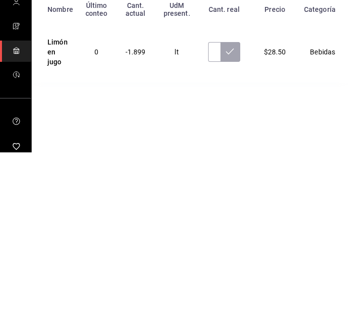
type input "Limón en"
click at [216, 218] on input "text" at bounding box center [214, 228] width 12 height 20
click at [233, 218] on button at bounding box center [230, 228] width 20 height 20
type input "0.51"
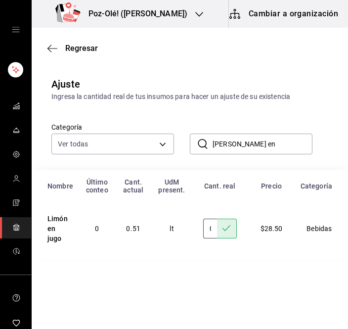
click at [215, 232] on input "0.51" at bounding box center [210, 228] width 14 height 20
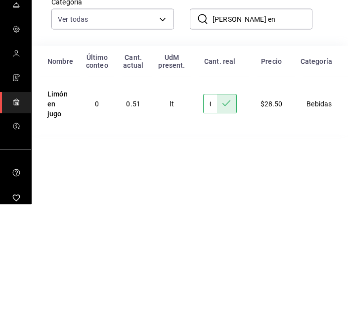
click at [281, 134] on input "Limón en" at bounding box center [263, 144] width 100 height 20
click at [294, 134] on input "Limón en" at bounding box center [263, 144] width 100 height 20
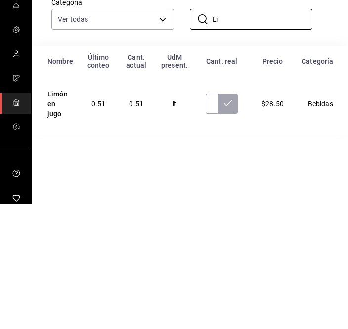
type input "L"
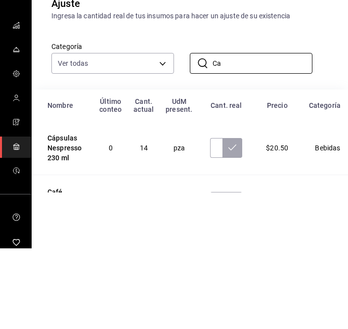
type input "C"
